Goal: Transaction & Acquisition: Purchase product/service

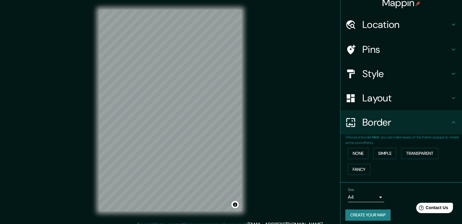
scroll to position [10, 0]
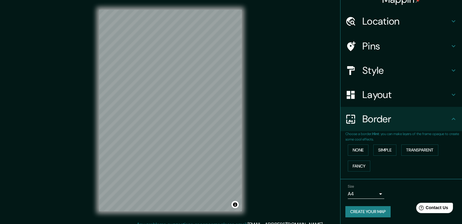
click at [368, 193] on body "Mappin Location [GEOGRAPHIC_DATA], [GEOGRAPHIC_DATA], [GEOGRAPHIC_DATA] Pins St…" at bounding box center [231, 112] width 462 height 224
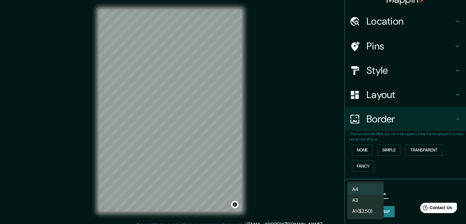
click at [366, 199] on li "A3" at bounding box center [366, 200] width 36 height 11
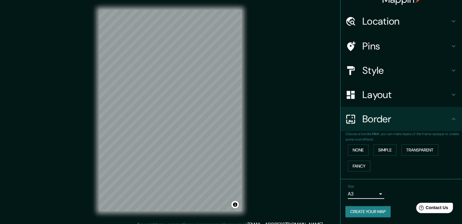
click at [373, 192] on body "Mappin Location [GEOGRAPHIC_DATA], [GEOGRAPHIC_DATA], [GEOGRAPHIC_DATA] Pins St…" at bounding box center [231, 112] width 462 height 224
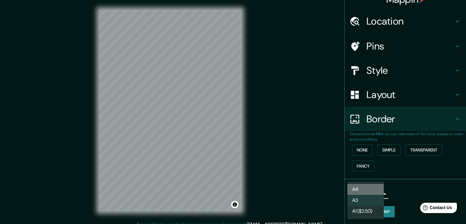
click at [370, 189] on li "A4" at bounding box center [366, 189] width 36 height 11
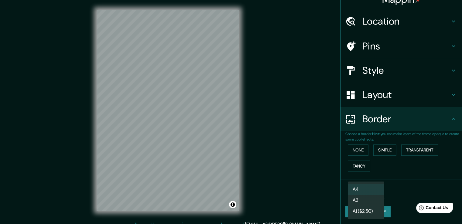
click at [371, 195] on body "Mappin Location [GEOGRAPHIC_DATA], [GEOGRAPHIC_DATA], [GEOGRAPHIC_DATA] Pins St…" at bounding box center [231, 112] width 462 height 224
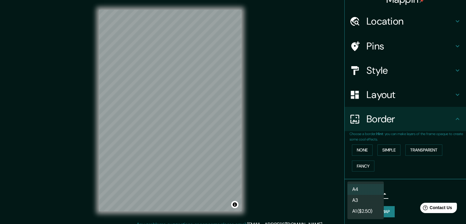
click at [369, 212] on li "A1 ($2.50)" at bounding box center [366, 211] width 36 height 11
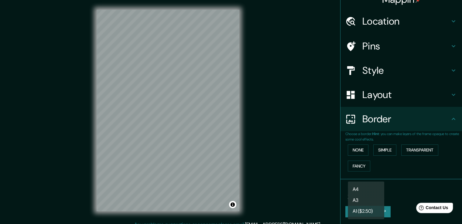
click at [371, 195] on body "Mappin Location [GEOGRAPHIC_DATA], [GEOGRAPHIC_DATA], [GEOGRAPHIC_DATA] Pins St…" at bounding box center [231, 112] width 462 height 224
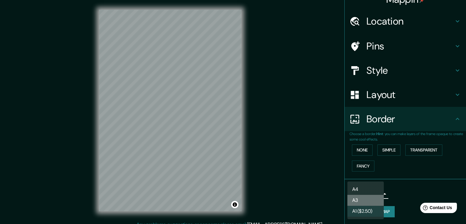
click at [368, 201] on li "A3" at bounding box center [366, 200] width 36 height 11
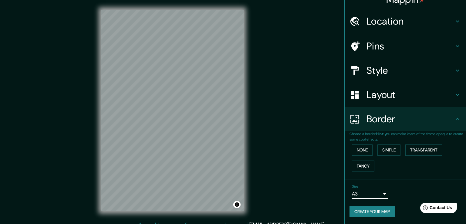
click at [363, 191] on body "Mappin Location [GEOGRAPHIC_DATA], [GEOGRAPHIC_DATA], [GEOGRAPHIC_DATA] Pins St…" at bounding box center [233, 112] width 466 height 224
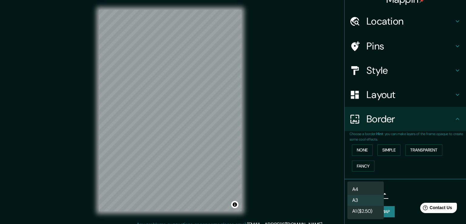
drag, startPoint x: 120, startPoint y: 95, endPoint x: 131, endPoint y: 161, distance: 66.8
click at [131, 161] on div at bounding box center [233, 112] width 466 height 224
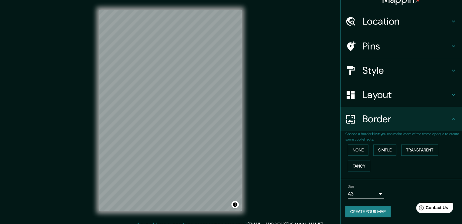
drag, startPoint x: 135, startPoint y: 84, endPoint x: 96, endPoint y: 110, distance: 47.1
click at [93, 110] on div "© Mapbox © OpenStreetMap Improve this map" at bounding box center [170, 110] width 162 height 221
click at [235, 205] on button "Toggle attribution" at bounding box center [234, 204] width 7 height 7
click at [238, 205] on div at bounding box center [240, 205] width 5 height 5
click at [238, 205] on button "Toggle attribution" at bounding box center [234, 204] width 7 height 7
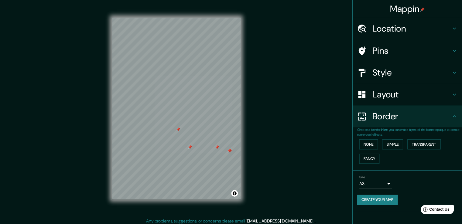
scroll to position [1, 0]
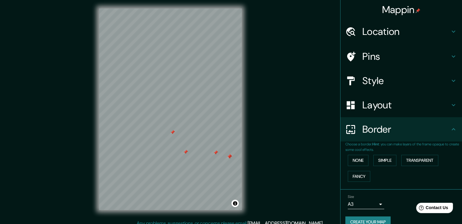
click at [403, 32] on h4 "Location" at bounding box center [405, 31] width 87 height 12
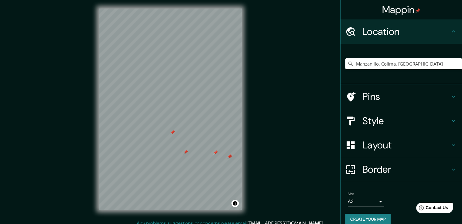
click at [378, 101] on h4 "Pins" at bounding box center [405, 96] width 87 height 12
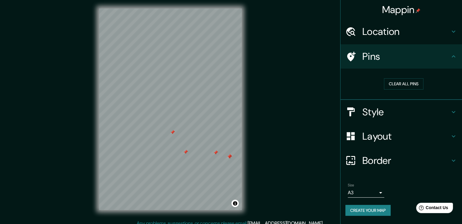
click at [378, 110] on h4 "Style" at bounding box center [405, 112] width 87 height 12
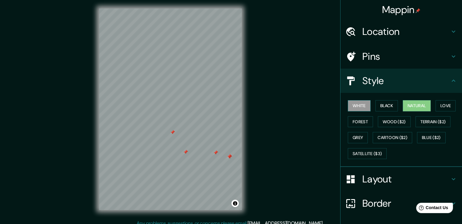
click at [358, 103] on button "White" at bounding box center [359, 105] width 23 height 11
click at [388, 105] on button "Black" at bounding box center [386, 105] width 23 height 11
click at [413, 105] on button "Natural" at bounding box center [416, 105] width 28 height 11
click at [442, 105] on button "Love" at bounding box center [445, 105] width 20 height 11
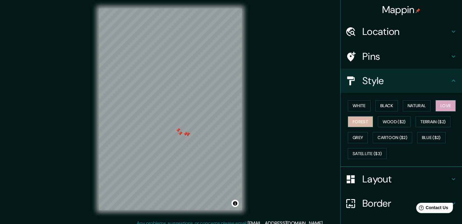
click at [349, 123] on button "Forest" at bounding box center [360, 121] width 25 height 11
click at [390, 120] on button "Wood ($2)" at bounding box center [394, 121] width 33 height 11
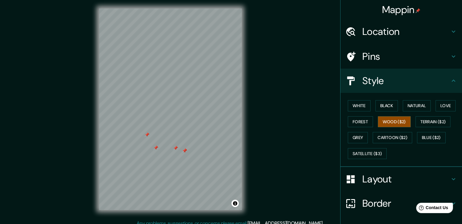
drag, startPoint x: 287, startPoint y: 181, endPoint x: 304, endPoint y: 107, distance: 75.6
click at [304, 107] on div "Mappin Location [GEOGRAPHIC_DATA], [GEOGRAPHIC_DATA], [GEOGRAPHIC_DATA] Pins St…" at bounding box center [231, 114] width 462 height 231
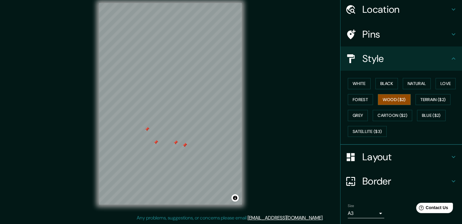
scroll to position [41, 0]
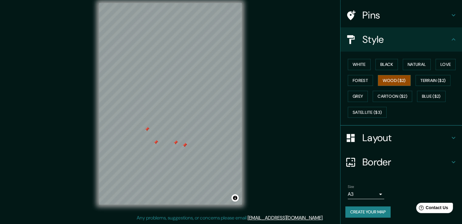
click at [374, 136] on h4 "Layout" at bounding box center [405, 138] width 87 height 12
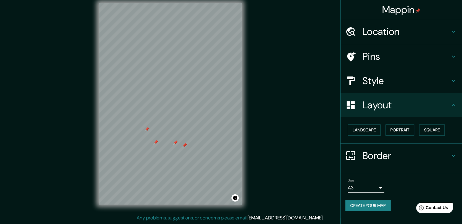
scroll to position [0, 0]
click at [367, 128] on button "Landscape" at bounding box center [364, 129] width 33 height 11
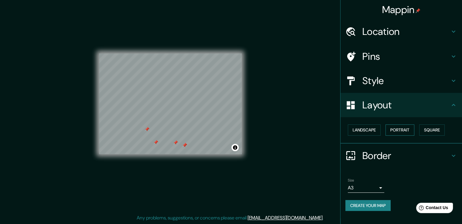
click at [399, 130] on button "Portrait" at bounding box center [399, 129] width 29 height 11
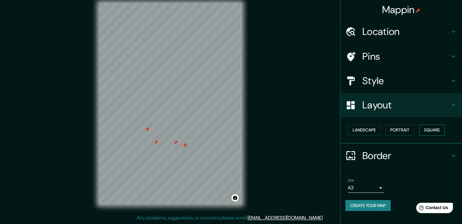
click at [426, 129] on button "Square" at bounding box center [431, 129] width 25 height 11
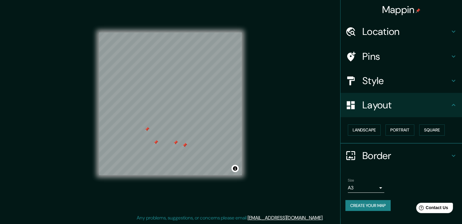
click at [426, 157] on h4 "Border" at bounding box center [405, 156] width 87 height 12
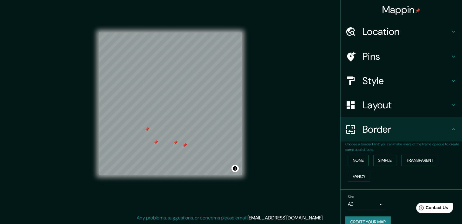
click at [353, 160] on button "None" at bounding box center [358, 160] width 21 height 11
click at [384, 161] on button "Simple" at bounding box center [384, 160] width 23 height 11
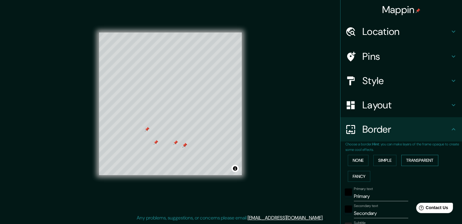
click at [424, 161] on button "Transparent" at bounding box center [419, 160] width 37 height 11
click at [352, 159] on button "None" at bounding box center [358, 160] width 21 height 11
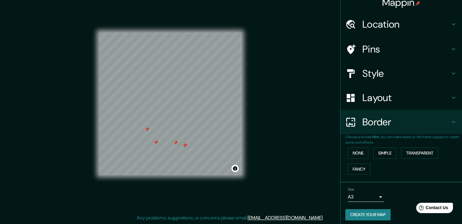
scroll to position [10, 0]
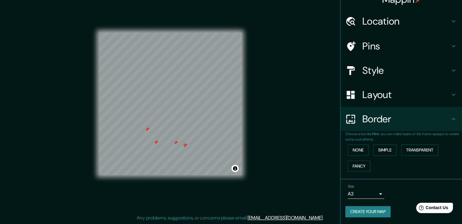
click at [375, 196] on body "Mappin Location [GEOGRAPHIC_DATA], [GEOGRAPHIC_DATA], [GEOGRAPHIC_DATA] Pins St…" at bounding box center [231, 105] width 462 height 224
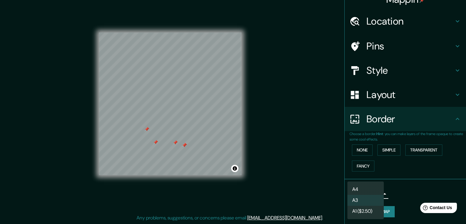
click at [360, 189] on li "A4" at bounding box center [366, 189] width 36 height 11
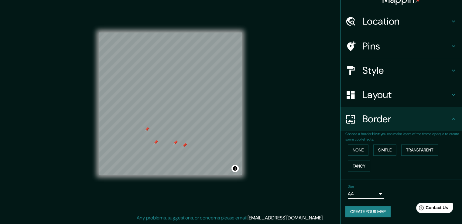
click at [249, 176] on div "© Mapbox © OpenStreetMap Improve this map" at bounding box center [170, 103] width 162 height 221
